Goal: Task Accomplishment & Management: Use online tool/utility

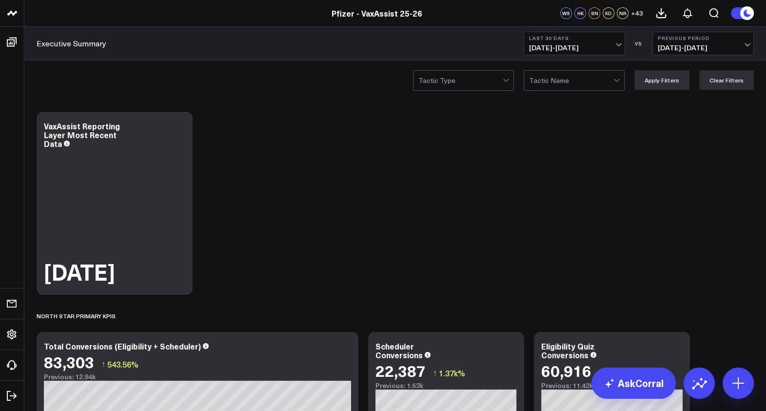
click at [574, 41] on button "Last 30 Days 08/19/25 - 09/17/25" at bounding box center [574, 43] width 101 height 23
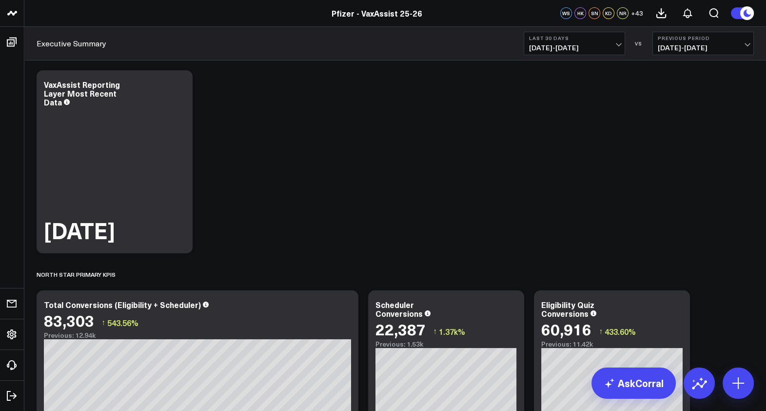
scroll to position [60, 0]
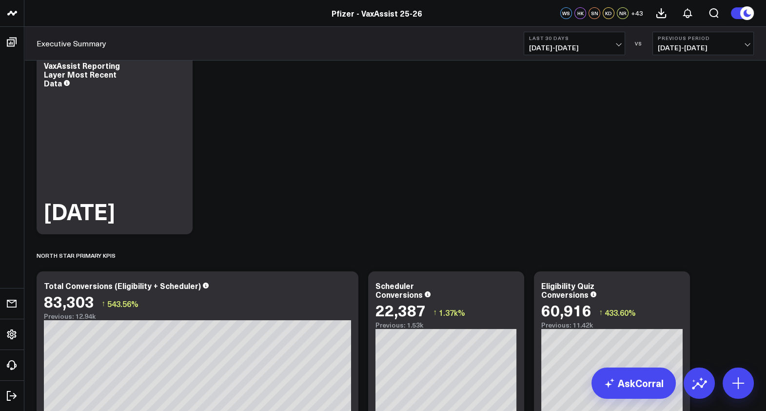
click at [601, 42] on button "Last 30 Days 08/19/25 - 09/17/25" at bounding box center [574, 43] width 101 height 23
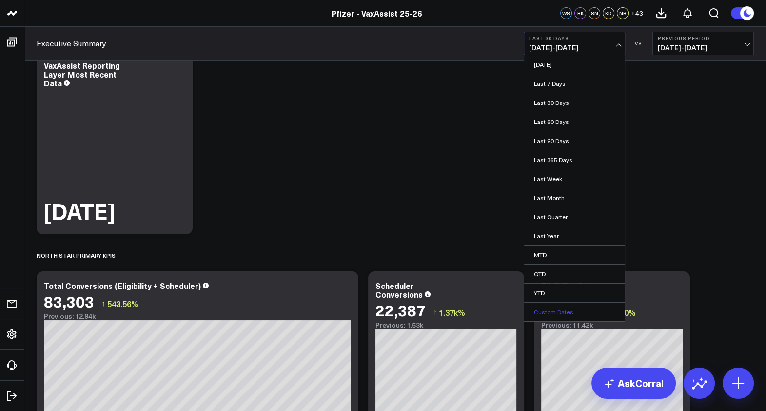
click at [562, 311] on link "Custom Dates" at bounding box center [574, 311] width 100 height 19
select select "8"
select select "2025"
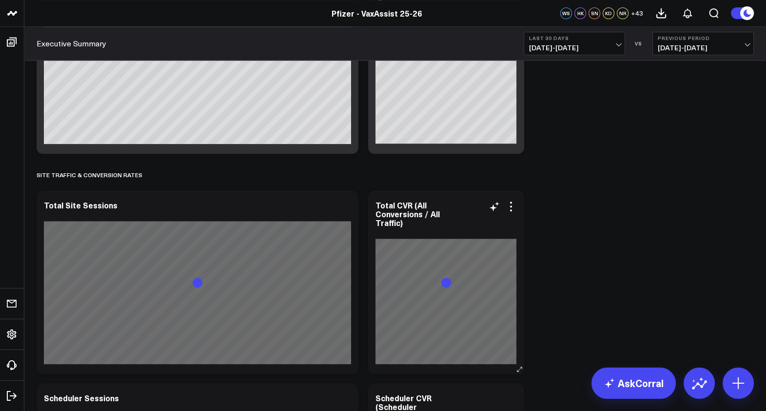
scroll to position [1219, 0]
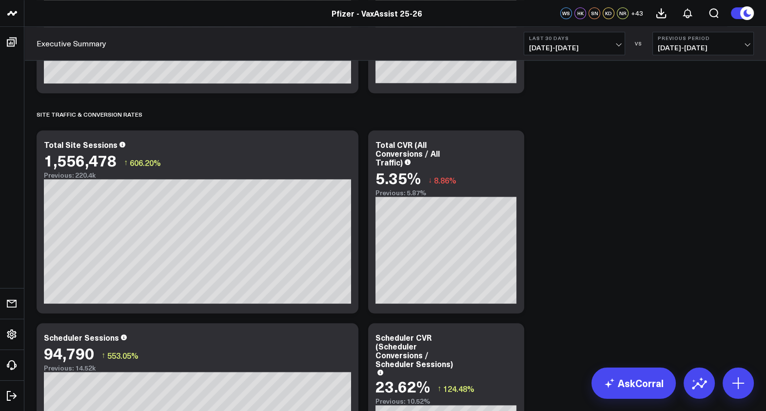
click at [730, 46] on span "07/20/25 - 08/18/25" at bounding box center [703, 48] width 91 height 8
click at [692, 101] on link "YoY" at bounding box center [703, 102] width 100 height 19
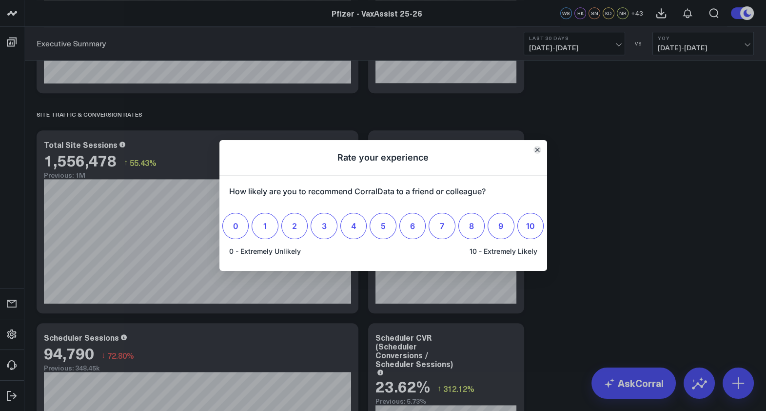
click at [534, 150] on button "Close" at bounding box center [537, 150] width 8 height 8
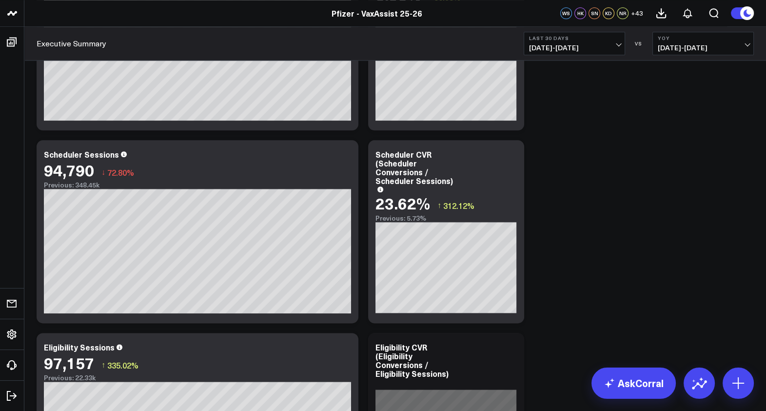
scroll to position [1523, 0]
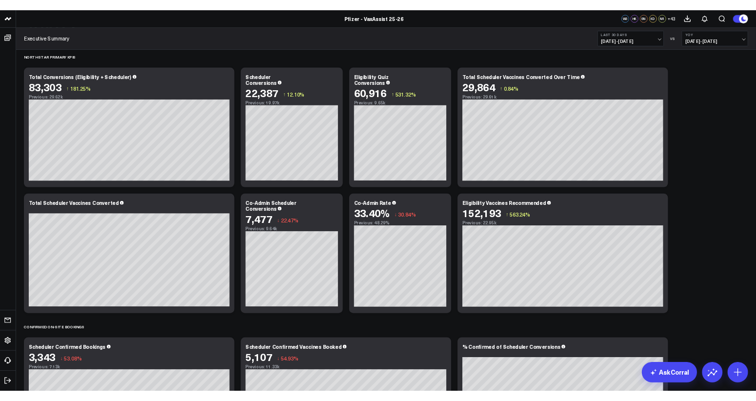
scroll to position [61, 0]
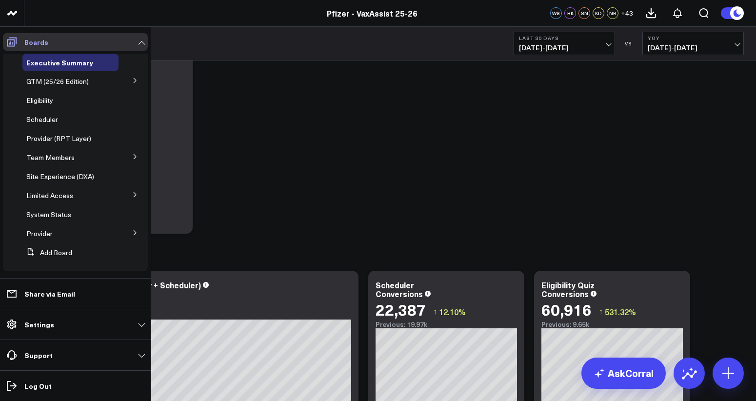
click at [59, 39] on link "Boards" at bounding box center [75, 42] width 145 height 18
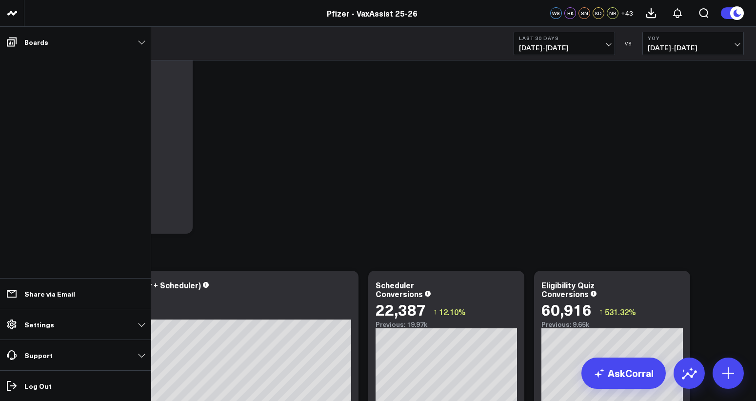
scroll to position [0, 0]
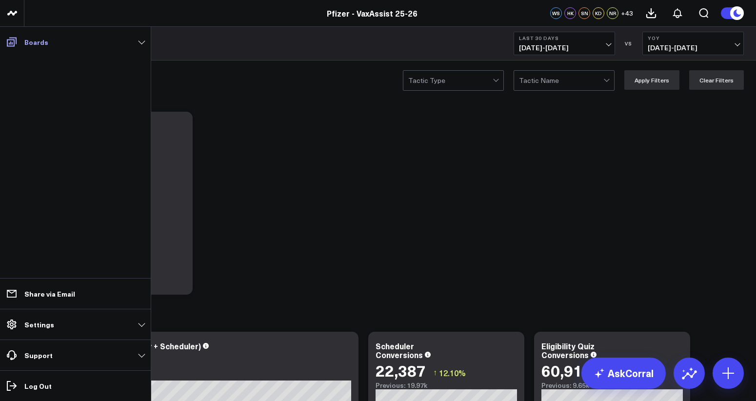
click at [119, 44] on link "Boards" at bounding box center [75, 42] width 145 height 18
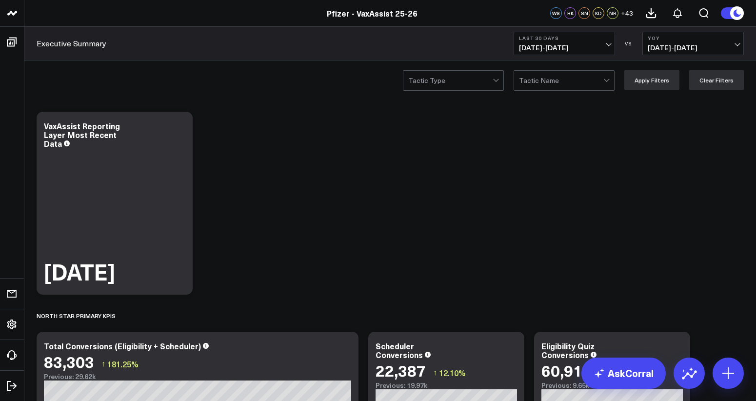
click at [372, 12] on link "Pfizer - VaxAssist 25-26" at bounding box center [372, 13] width 91 height 11
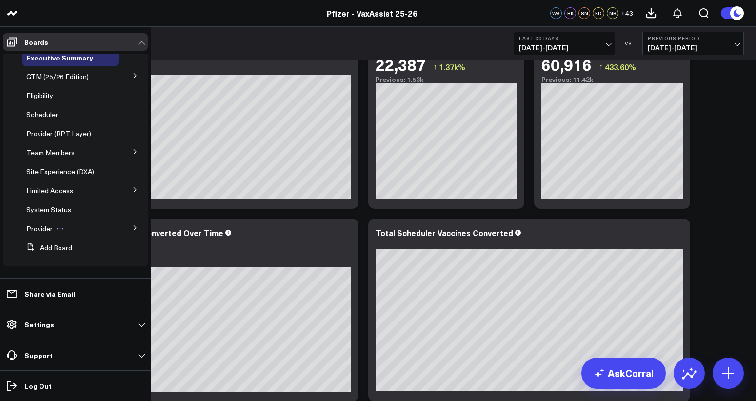
scroll to position [366, 0]
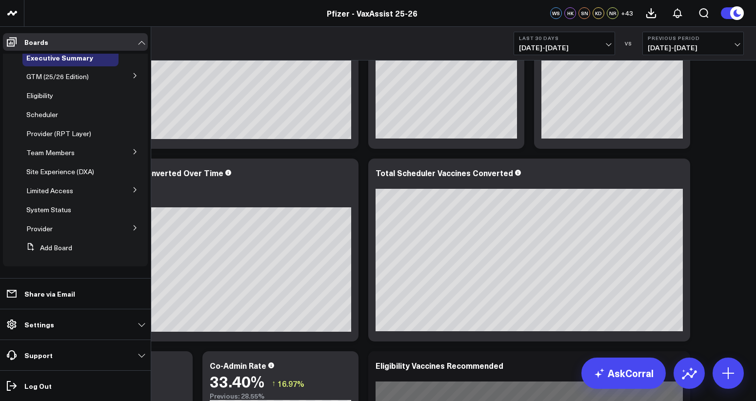
click at [133, 230] on icon at bounding box center [135, 228] width 6 height 6
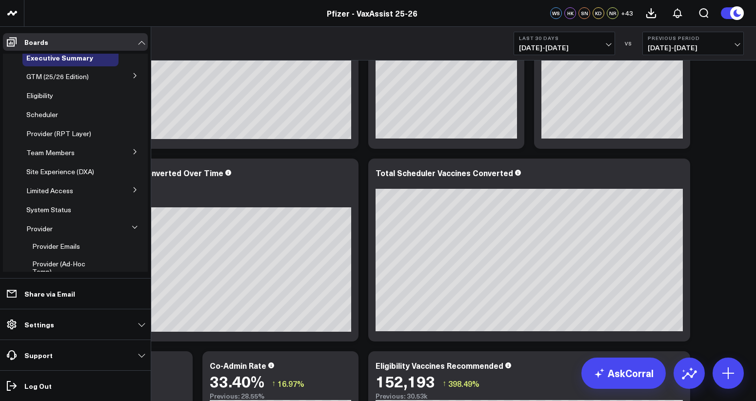
scroll to position [48, 0]
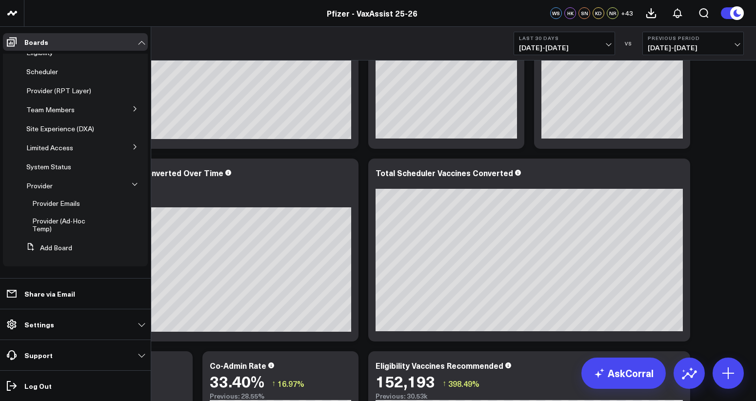
click at [126, 140] on button at bounding box center [134, 146] width 25 height 15
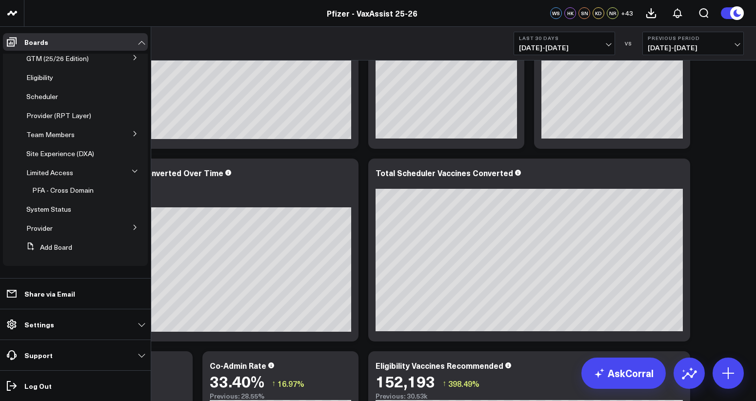
scroll to position [22, 0]
click at [124, 132] on button at bounding box center [134, 133] width 25 height 15
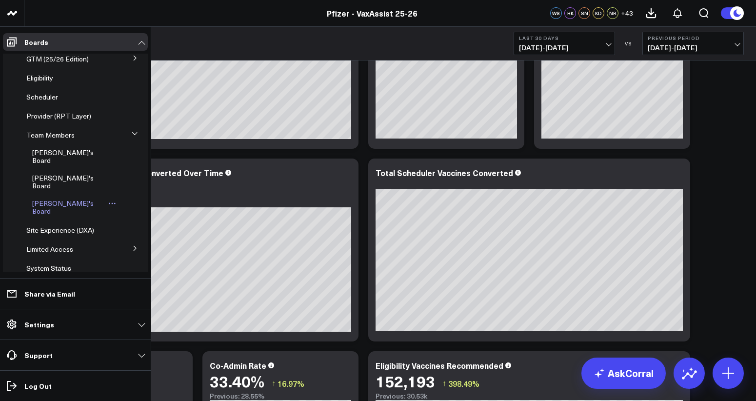
click at [54, 198] on span "[PERSON_NAME]'s Board" at bounding box center [62, 206] width 61 height 17
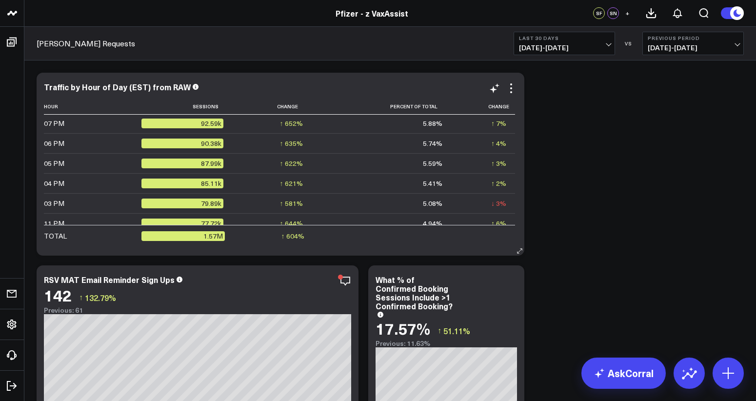
scroll to position [122, 0]
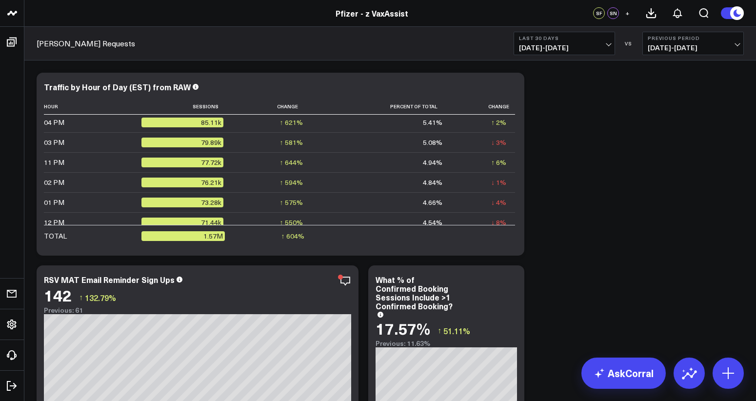
click at [578, 27] on div "Sam Ng Requests Last 30 Days 08/19/25 - 09/17/25 VS Previous Period 07/20/25 - …" at bounding box center [389, 44] width 731 height 34
click at [573, 44] on span "08/19/25 - 09/17/25" at bounding box center [564, 48] width 91 height 8
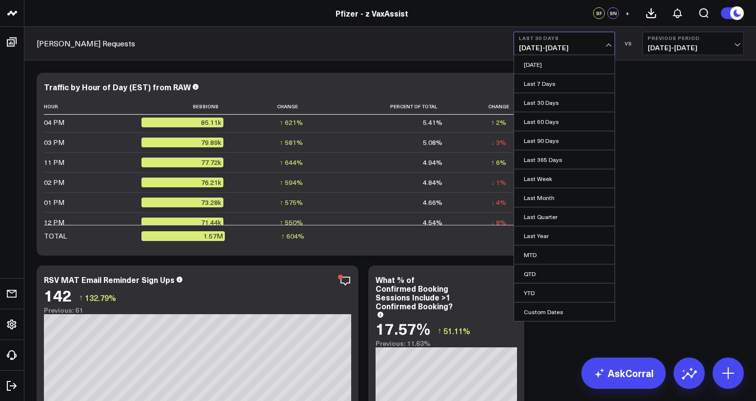
click at [534, 315] on link "Custom Dates" at bounding box center [564, 311] width 100 height 19
select select "8"
select select "2025"
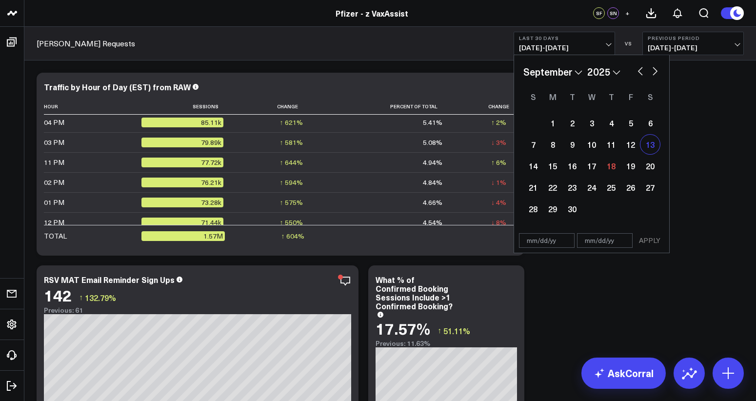
click at [647, 145] on div "13" at bounding box center [650, 145] width 20 height 20
type input "09/13/25"
select select "8"
select select "2025"
click at [537, 162] on div "14" at bounding box center [533, 166] width 20 height 20
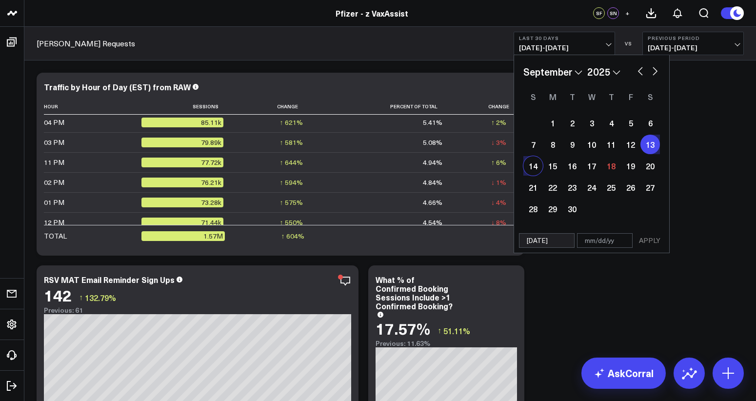
type input "09/14/25"
select select "8"
select select "2025"
click at [660, 237] on button "APPLY" at bounding box center [649, 240] width 29 height 15
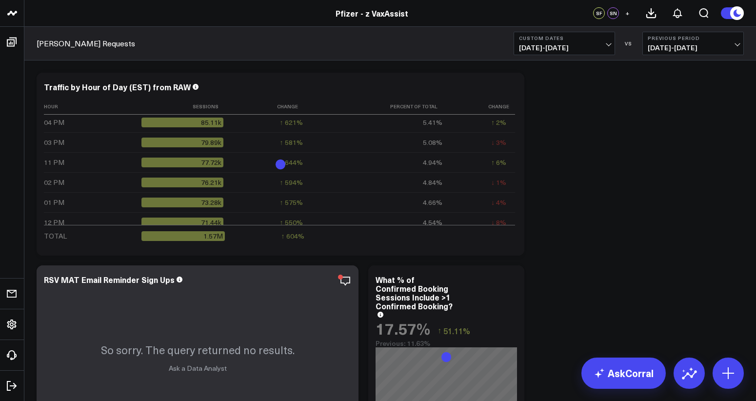
click at [684, 44] on span "09/11/25 - 09/12/25" at bounding box center [692, 48] width 91 height 8
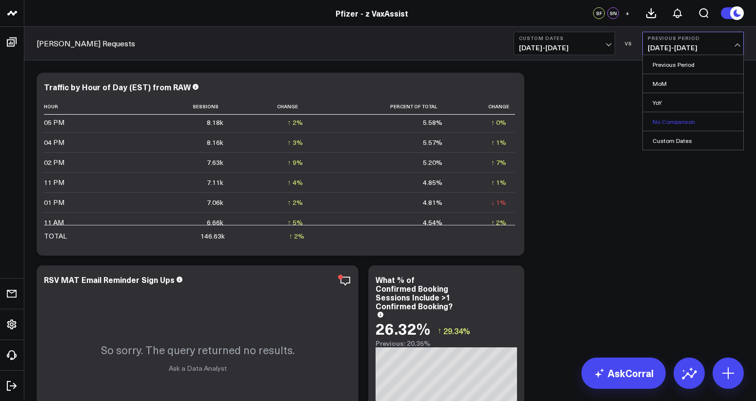
click at [670, 118] on link "No Comparison" at bounding box center [693, 121] width 100 height 19
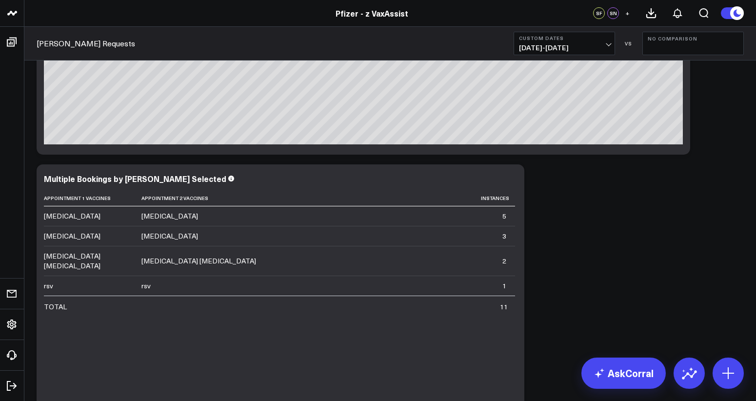
scroll to position [488, 0]
